Goal: Information Seeking & Learning: Learn about a topic

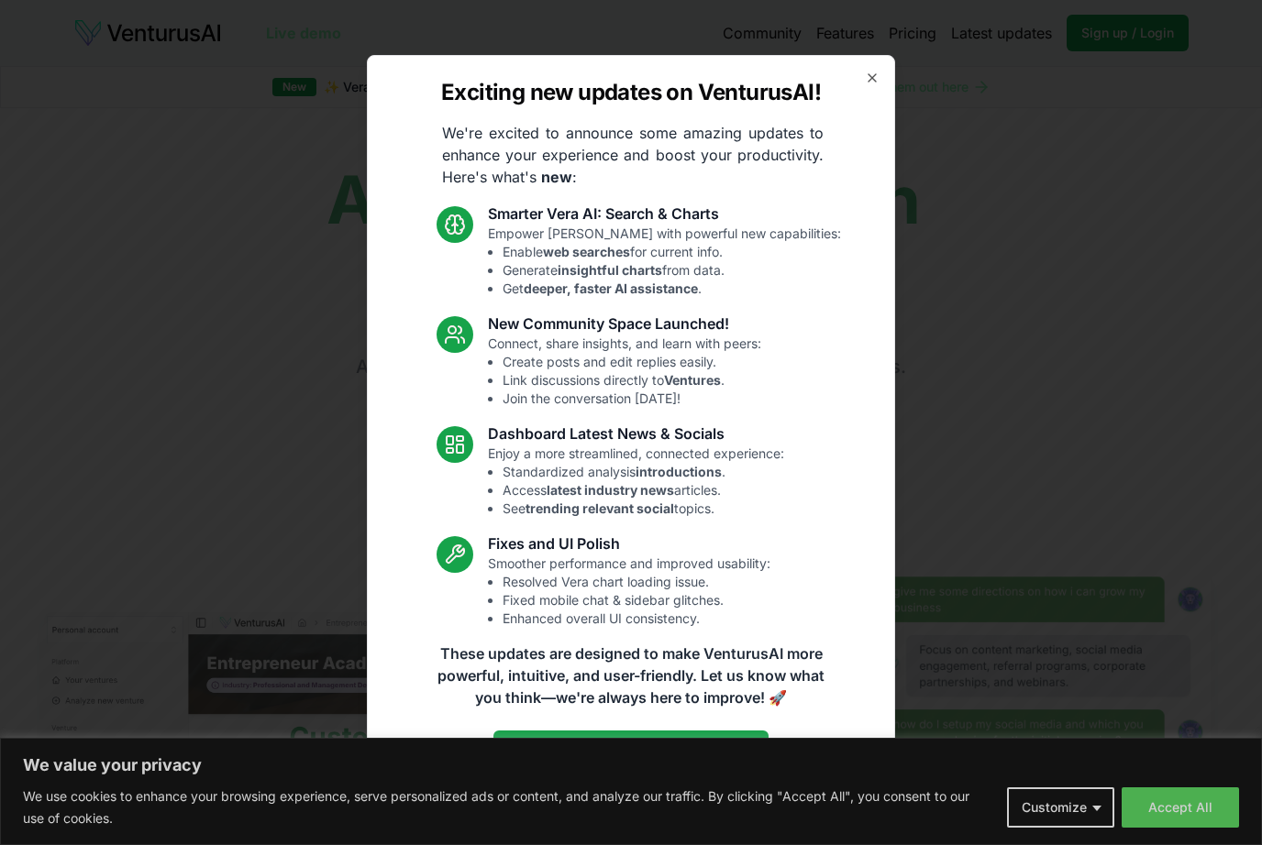
click at [878, 72] on icon "button" at bounding box center [872, 78] width 15 height 15
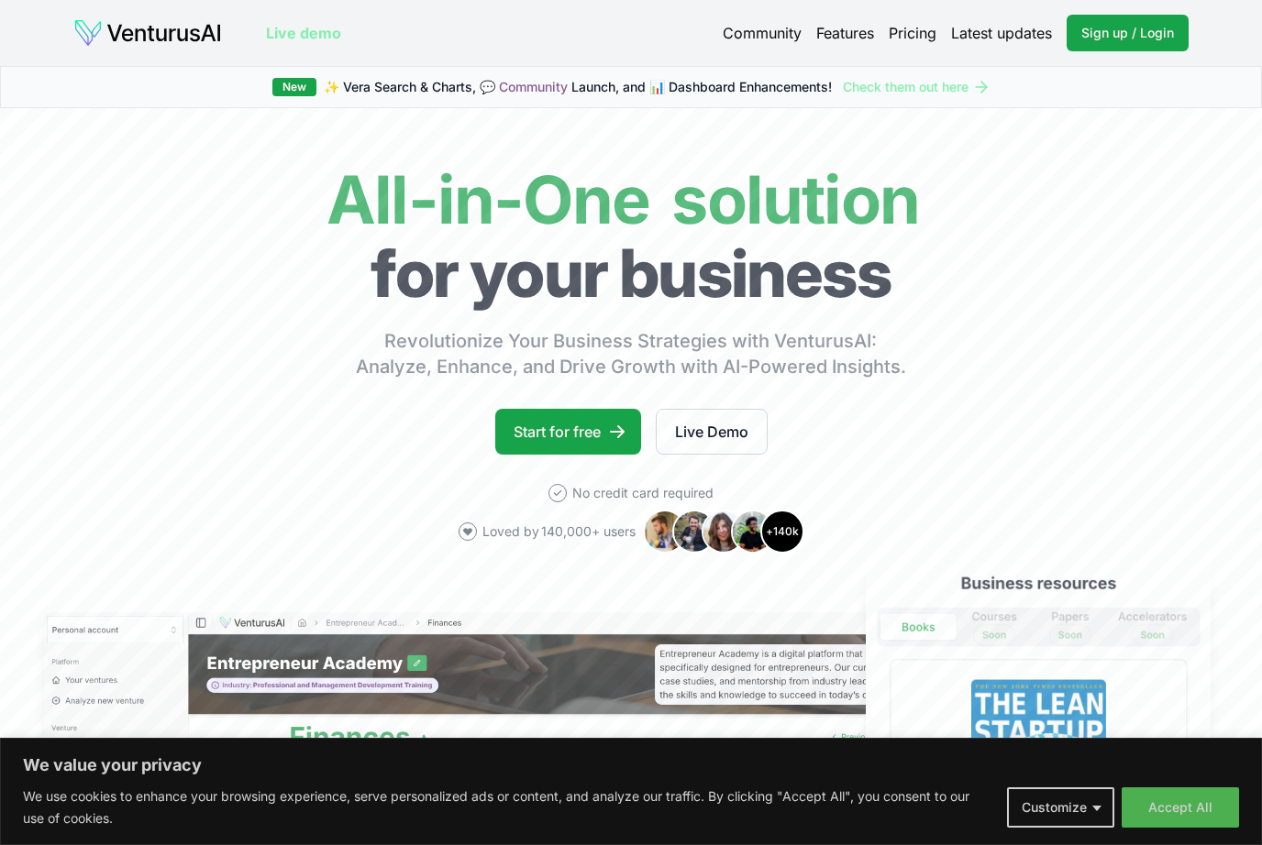
click at [917, 37] on link "Pricing" at bounding box center [913, 33] width 48 height 22
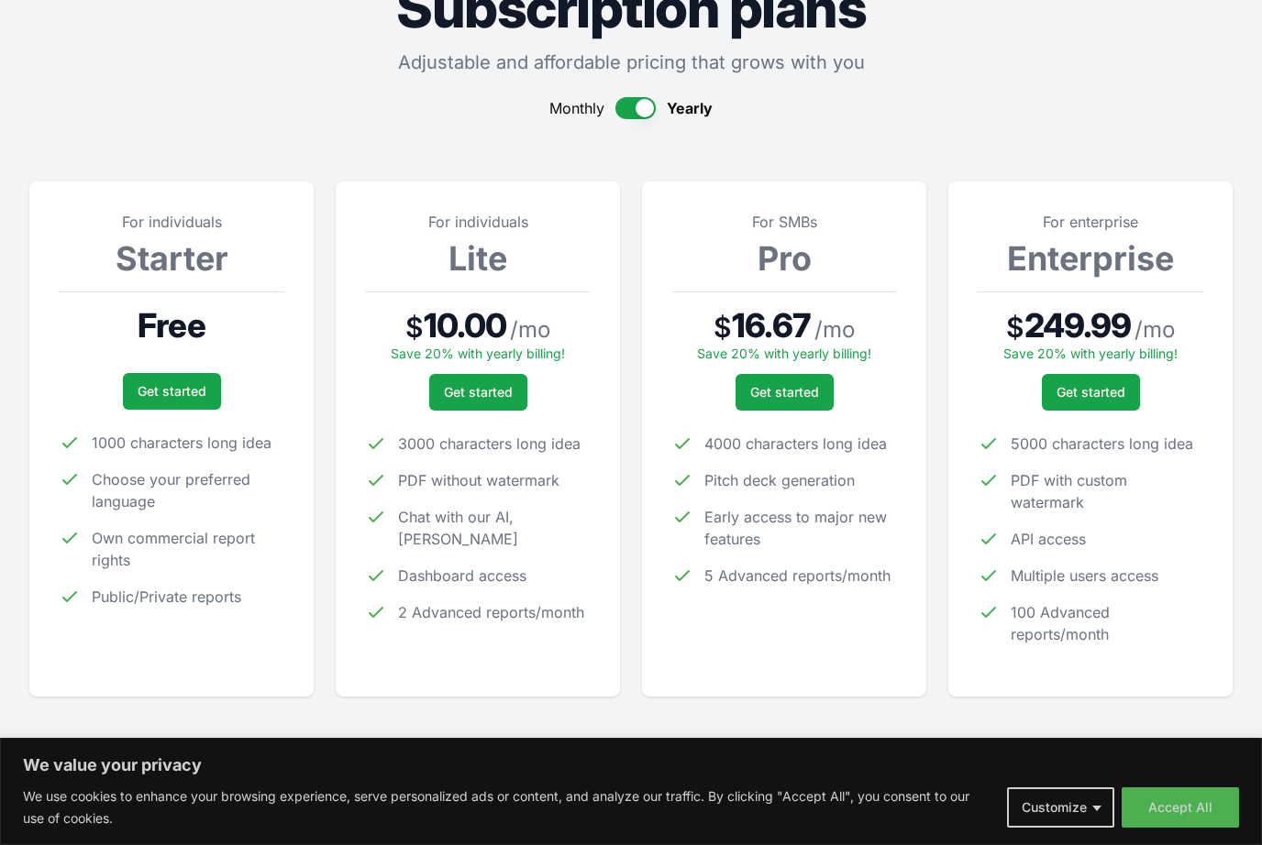
scroll to position [127, 0]
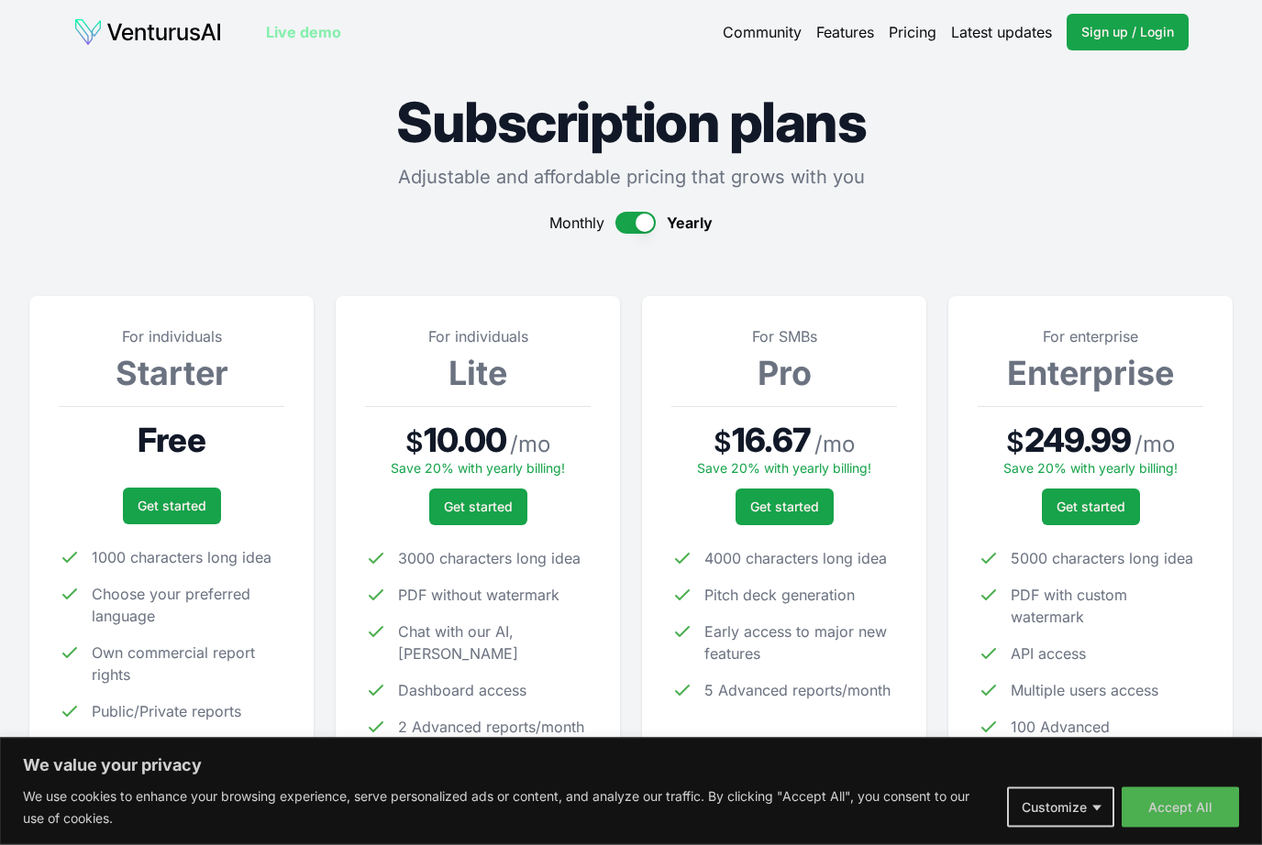
scroll to position [0, 0]
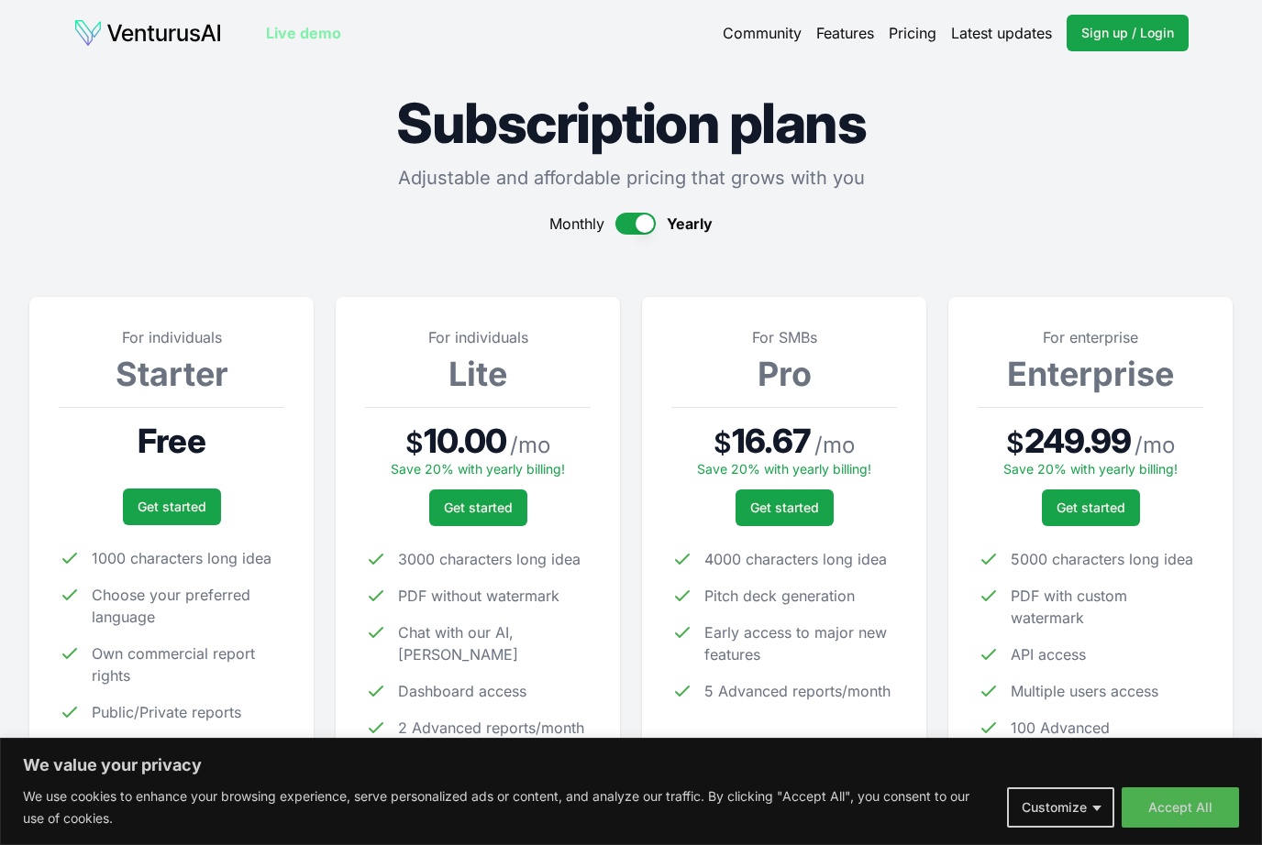
click at [703, 226] on span "Yearly" at bounding box center [690, 224] width 46 height 22
click at [697, 233] on span "Yearly" at bounding box center [690, 224] width 46 height 22
click at [709, 230] on span "Yearly" at bounding box center [690, 224] width 46 height 22
click at [639, 230] on button "button" at bounding box center [635, 224] width 40 height 22
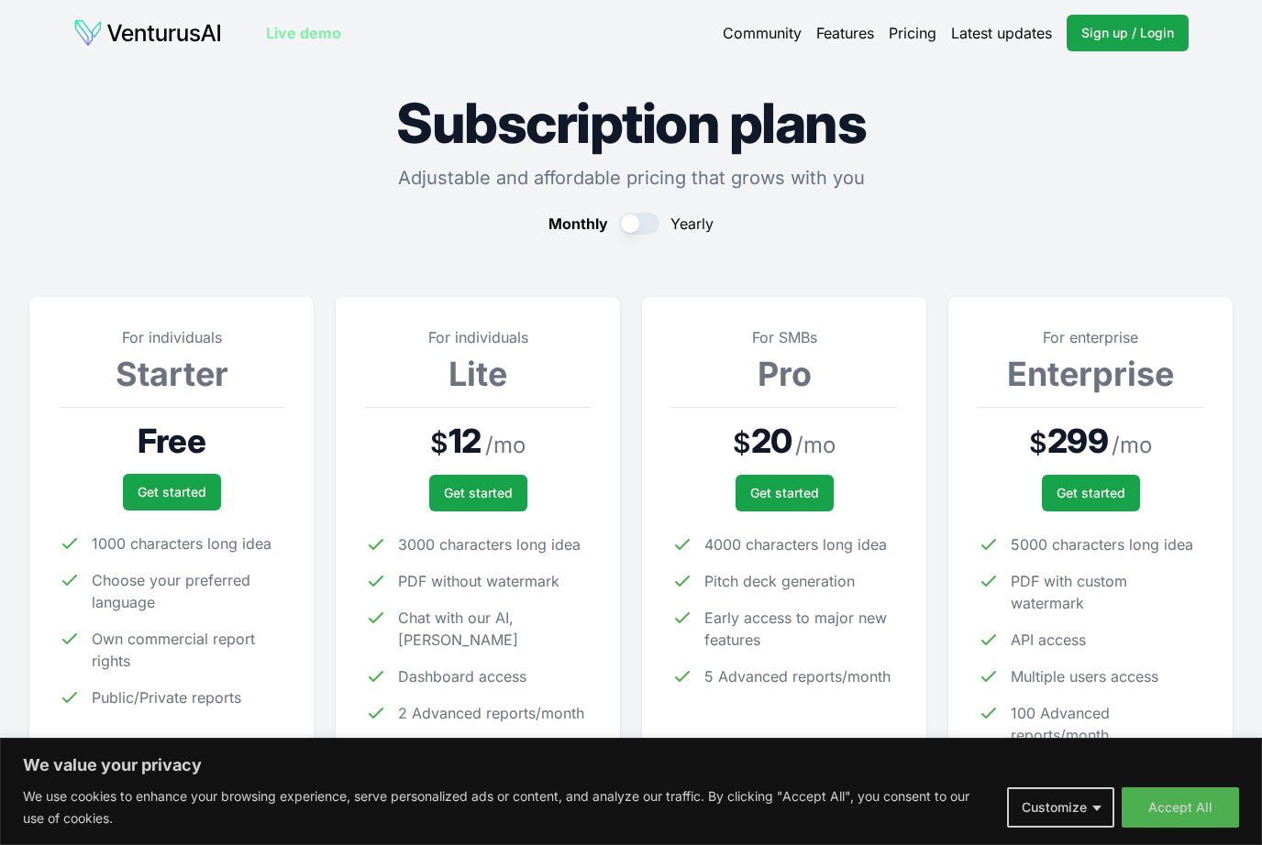
click at [705, 225] on span "Yearly" at bounding box center [691, 224] width 43 height 22
click at [709, 225] on span "Yearly" at bounding box center [691, 224] width 43 height 22
click at [645, 220] on button "button" at bounding box center [639, 224] width 40 height 22
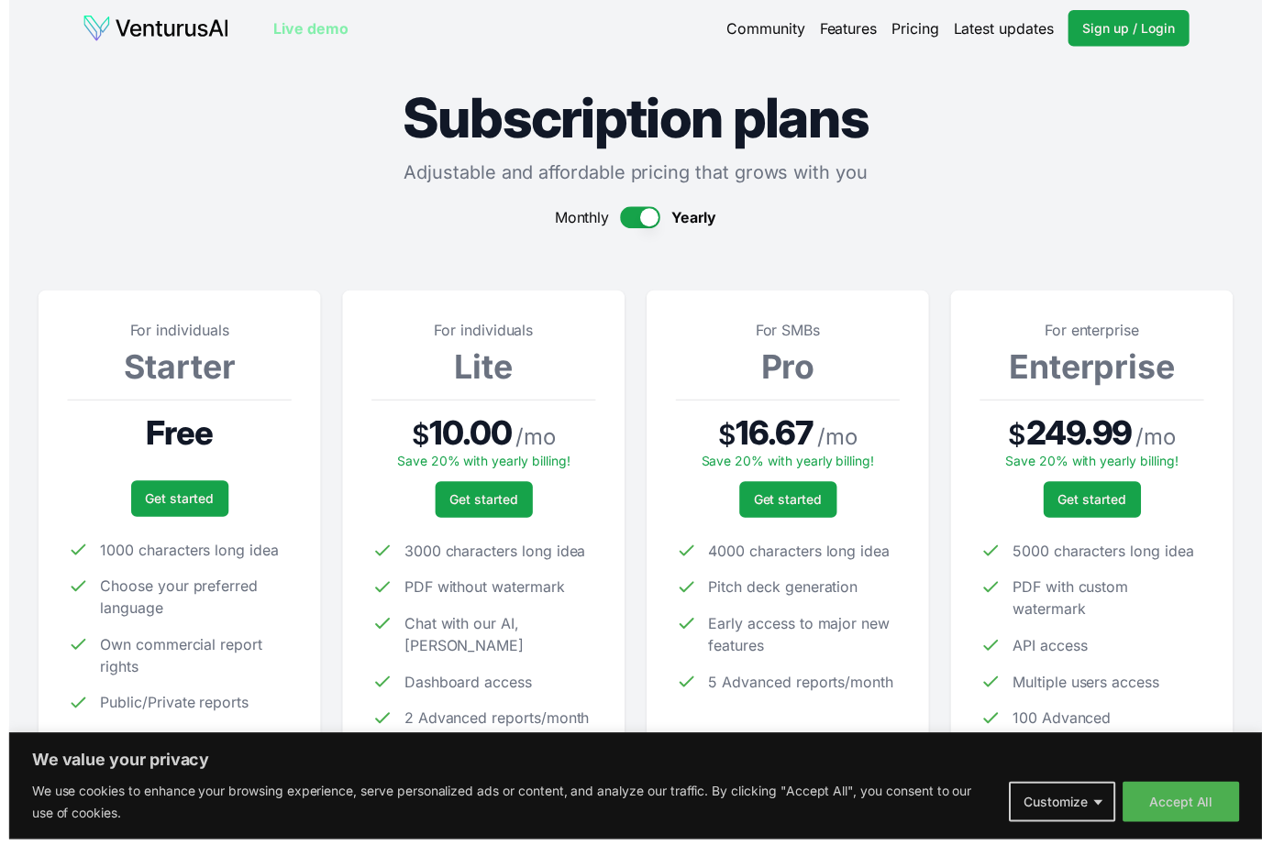
scroll to position [6, 0]
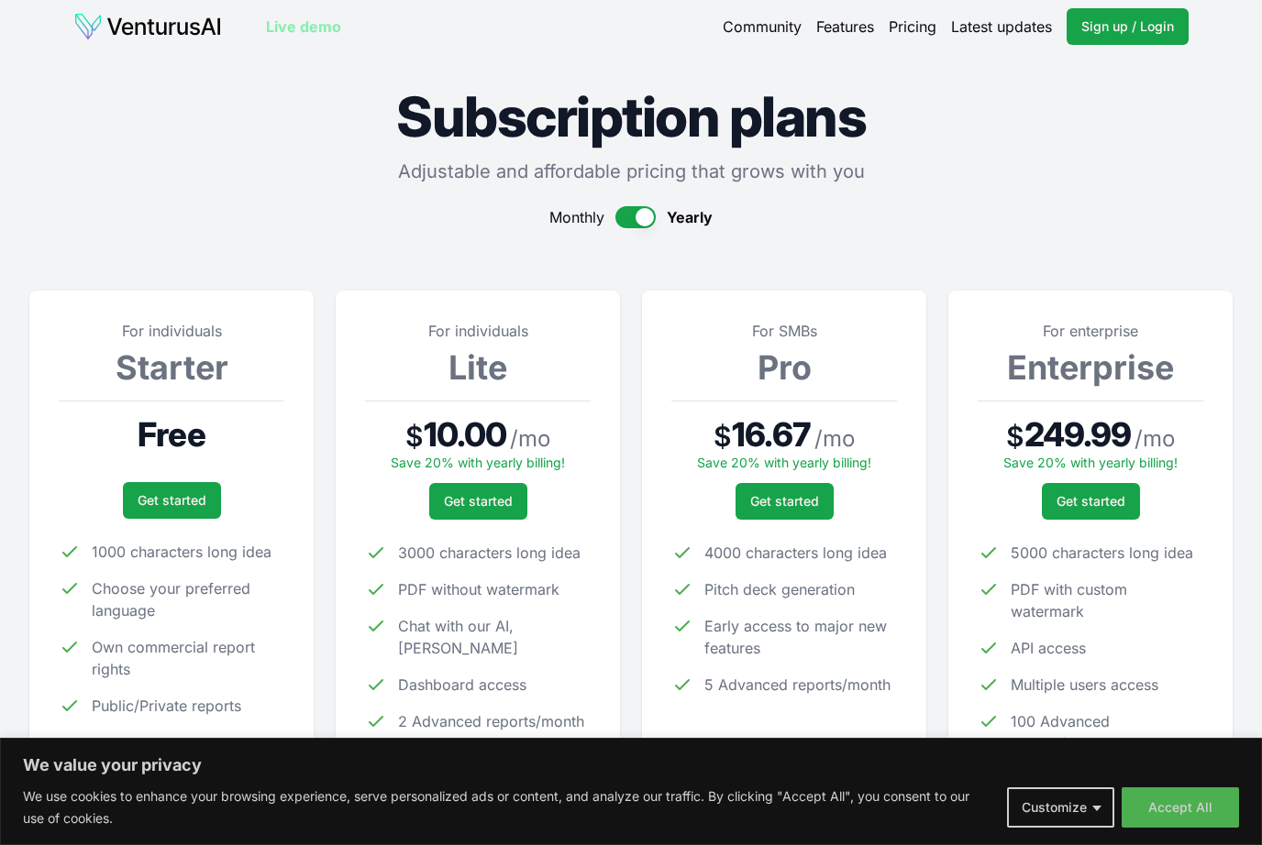
click at [1165, 828] on button "Accept All" at bounding box center [1179, 808] width 117 height 40
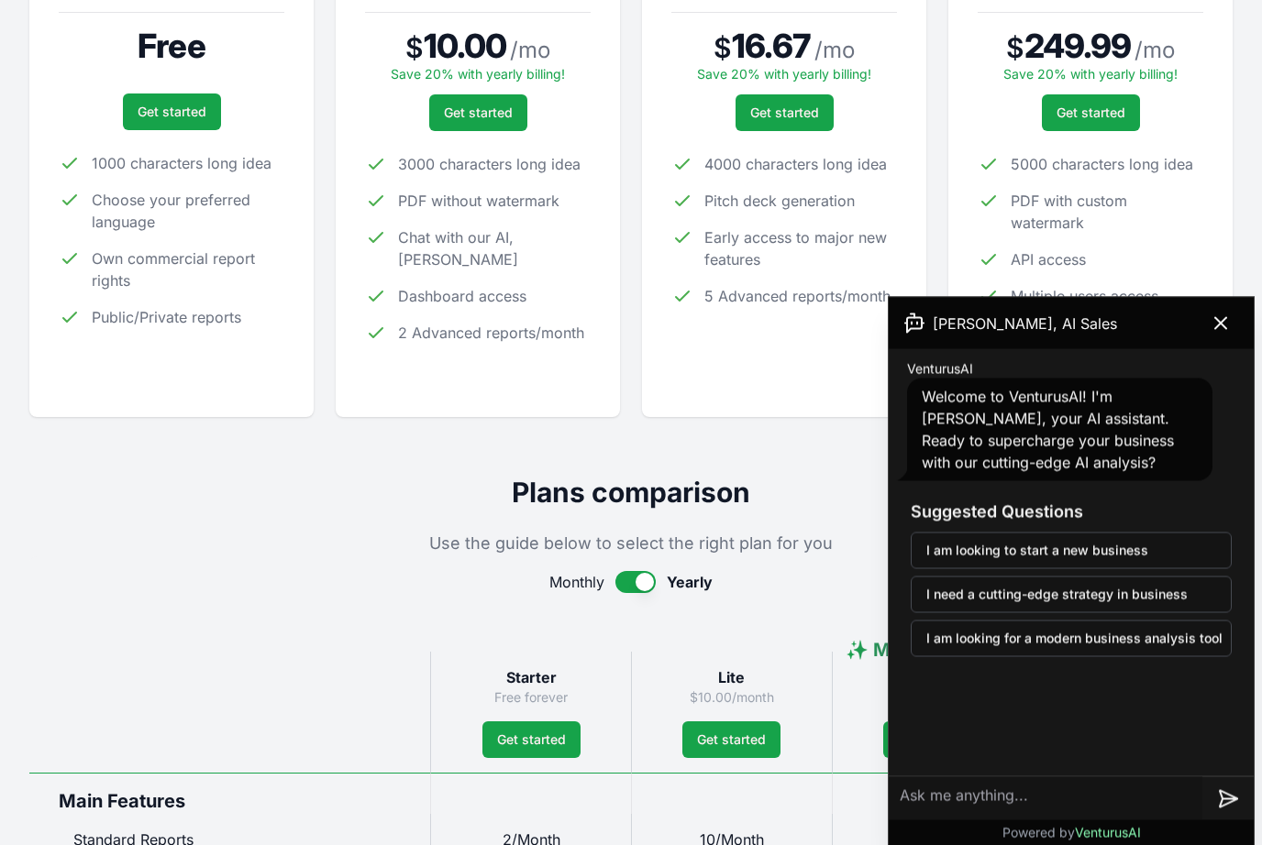
scroll to position [406, 0]
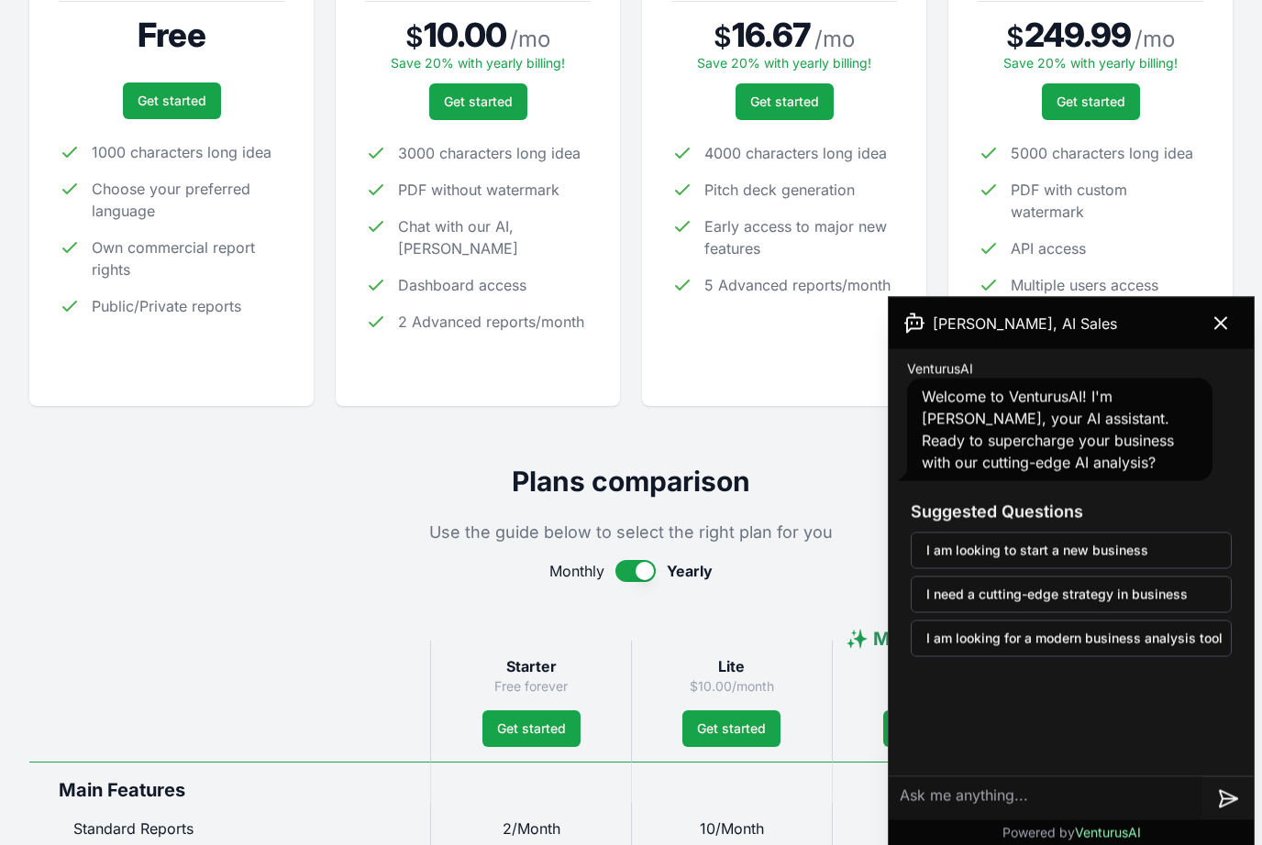
click at [1080, 598] on button "I need a cutting-edge strategy in business" at bounding box center [1071, 595] width 321 height 37
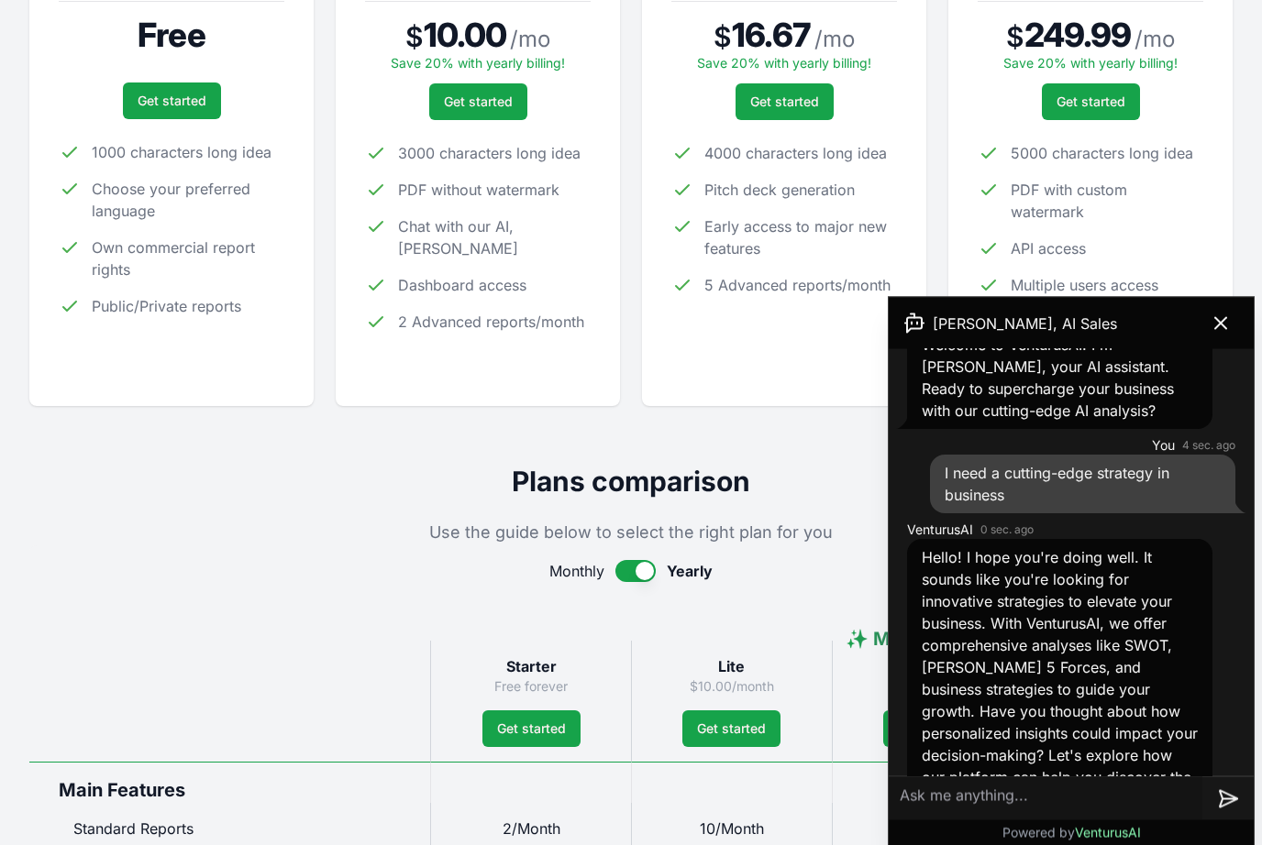
scroll to position [105, 0]
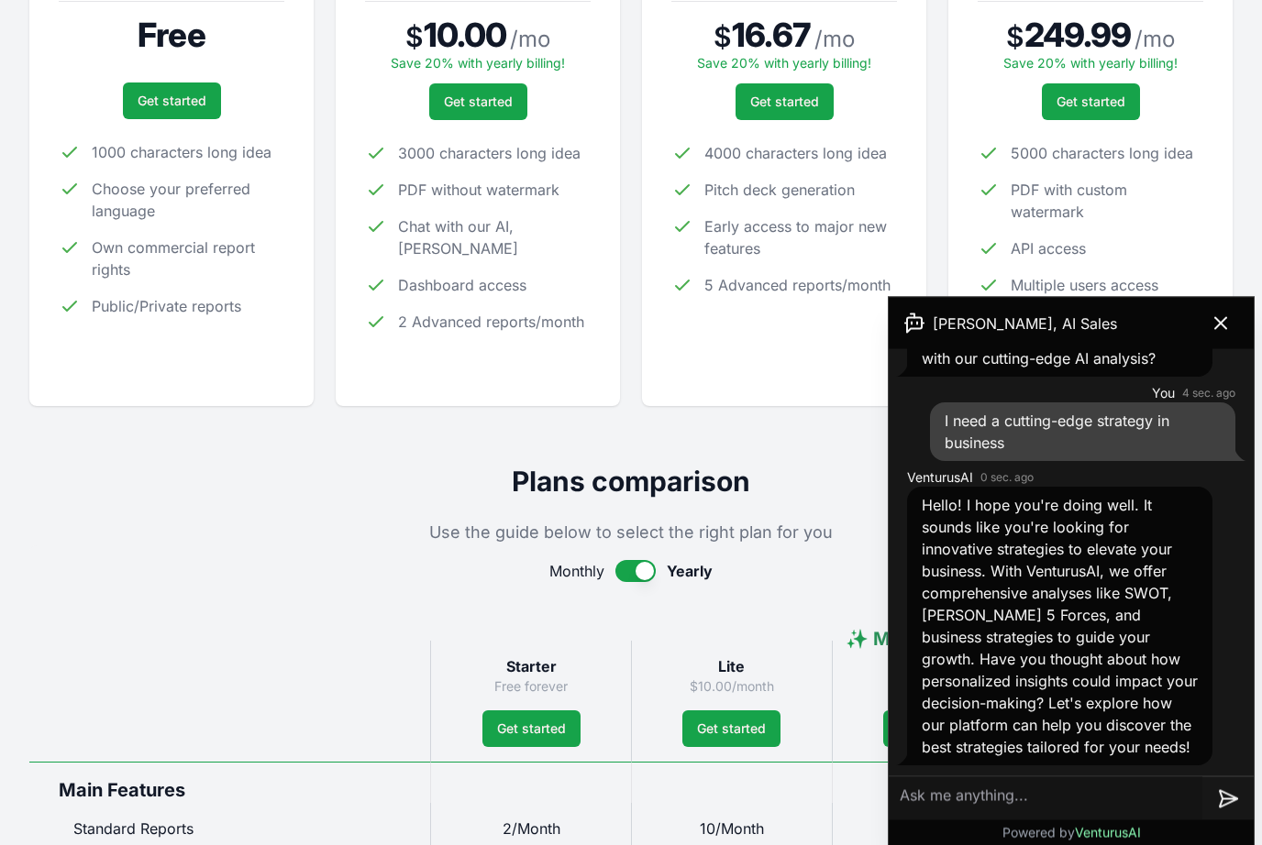
click at [1243, 314] on button at bounding box center [1220, 323] width 51 height 37
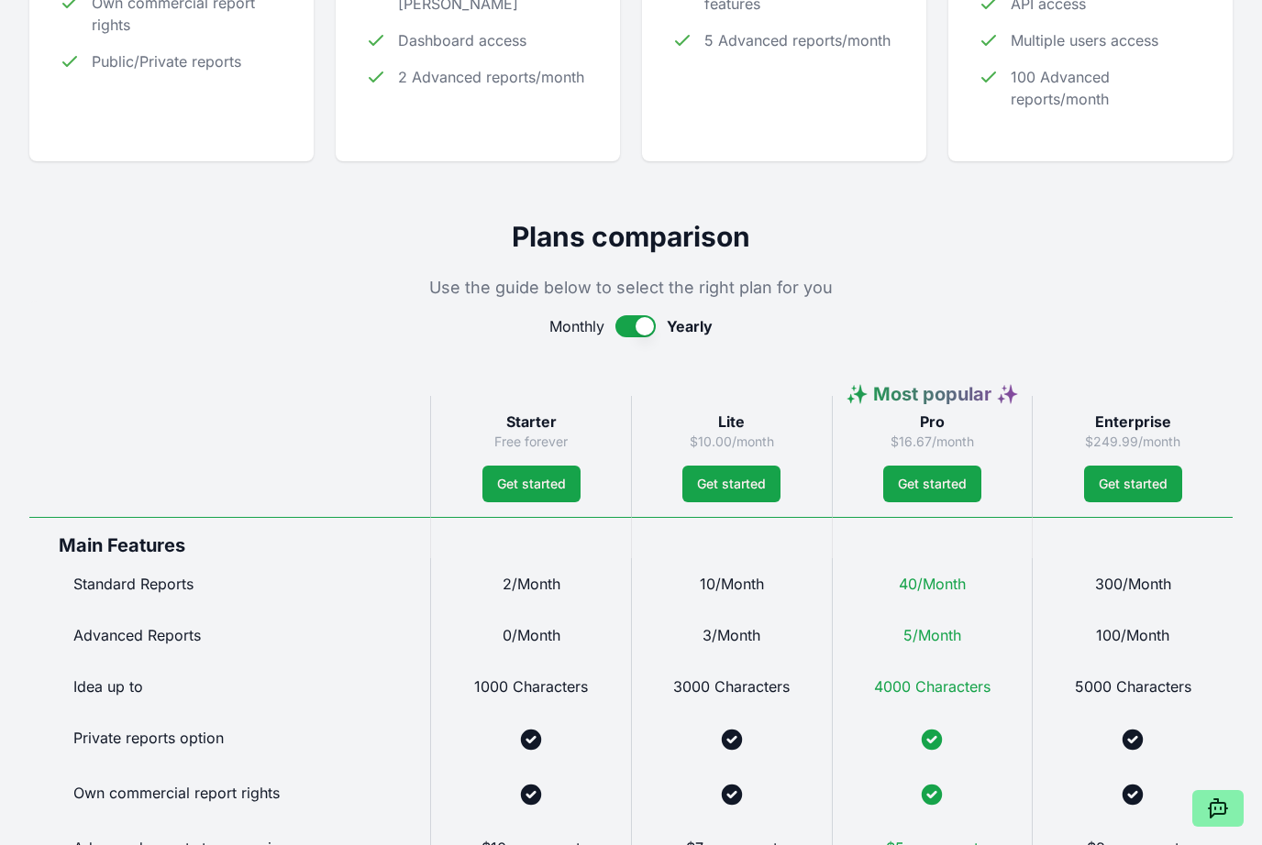
scroll to position [650, 0]
click at [710, 332] on span "Yearly" at bounding box center [690, 327] width 46 height 22
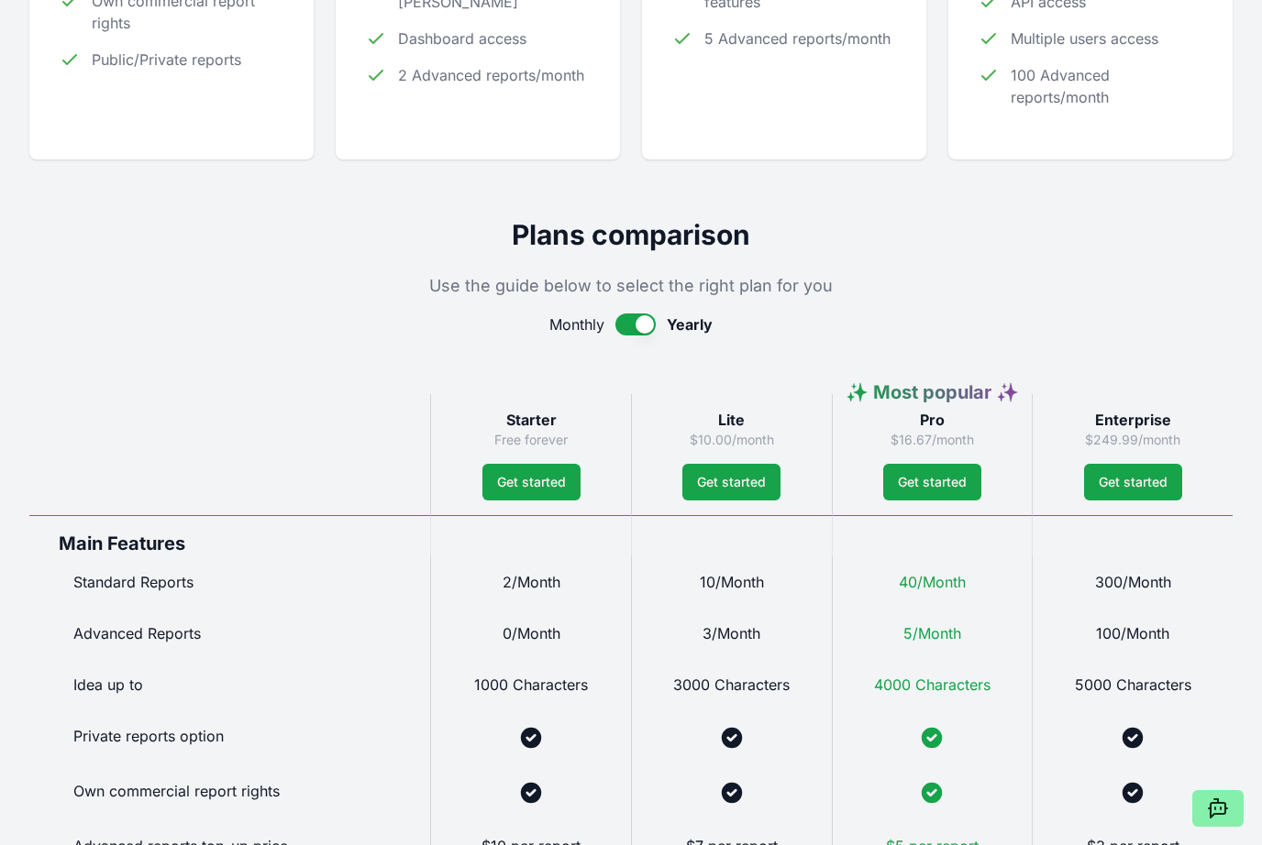
click at [700, 336] on div "Monthly Yearly Starter Free forever Get started Standard Reports 2/Month Advanc…" at bounding box center [630, 798] width 1203 height 999
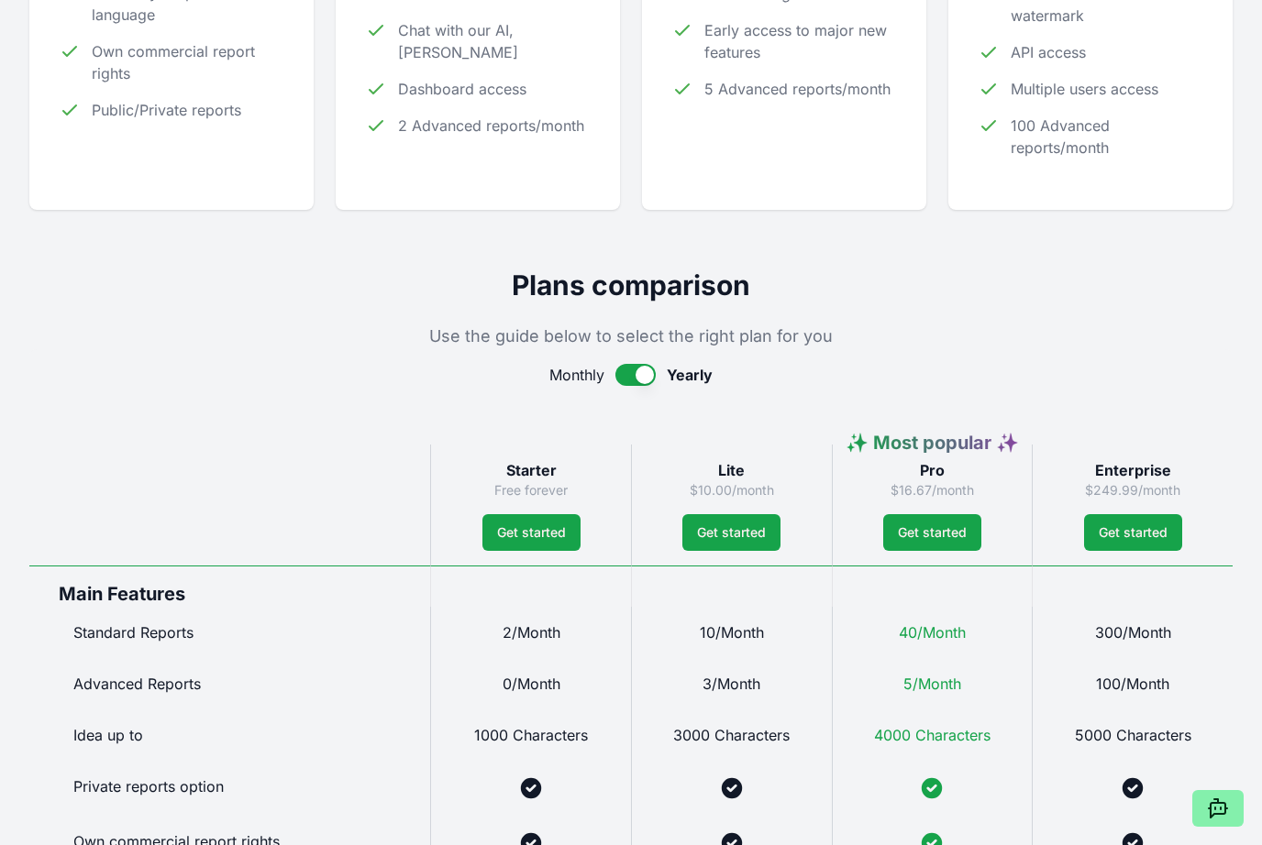
scroll to position [602, 0]
click at [704, 377] on span "Yearly" at bounding box center [690, 376] width 46 height 22
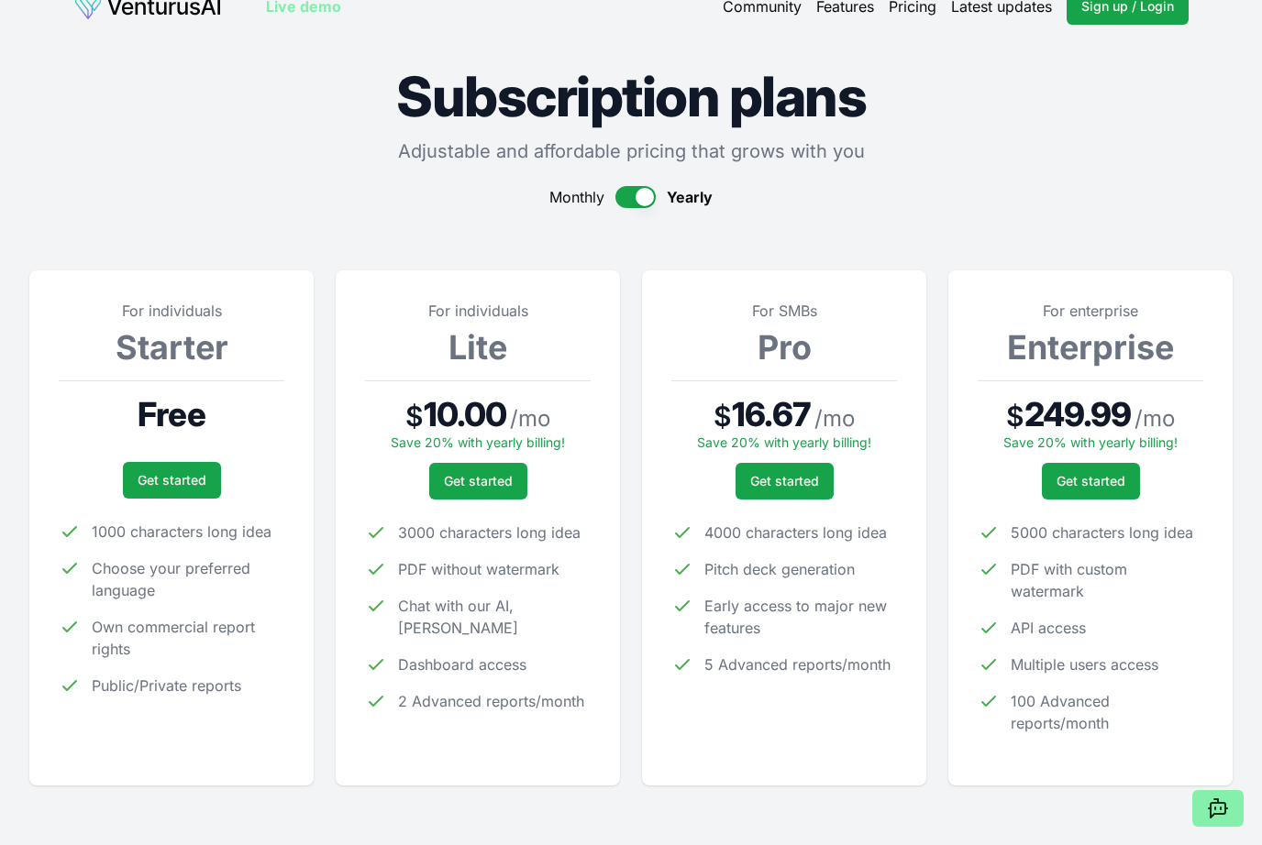
scroll to position [26, 0]
